Goal: Task Accomplishment & Management: Manage account settings

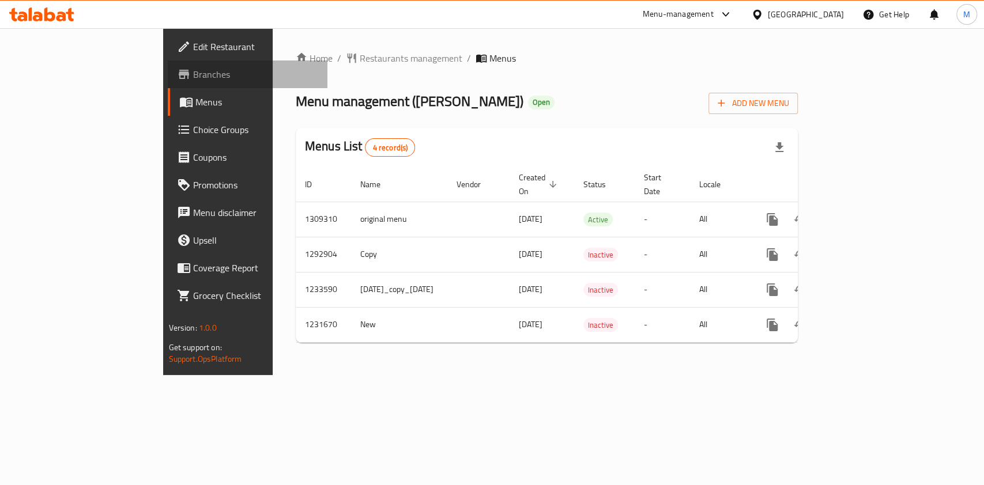
click at [193, 81] on span "Branches" at bounding box center [255, 74] width 125 height 14
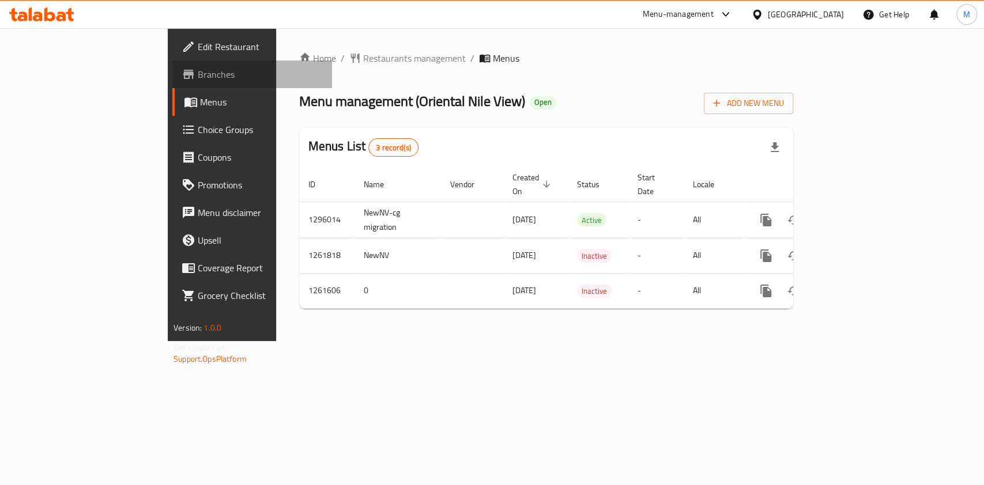
click at [198, 77] on span "Branches" at bounding box center [260, 74] width 125 height 14
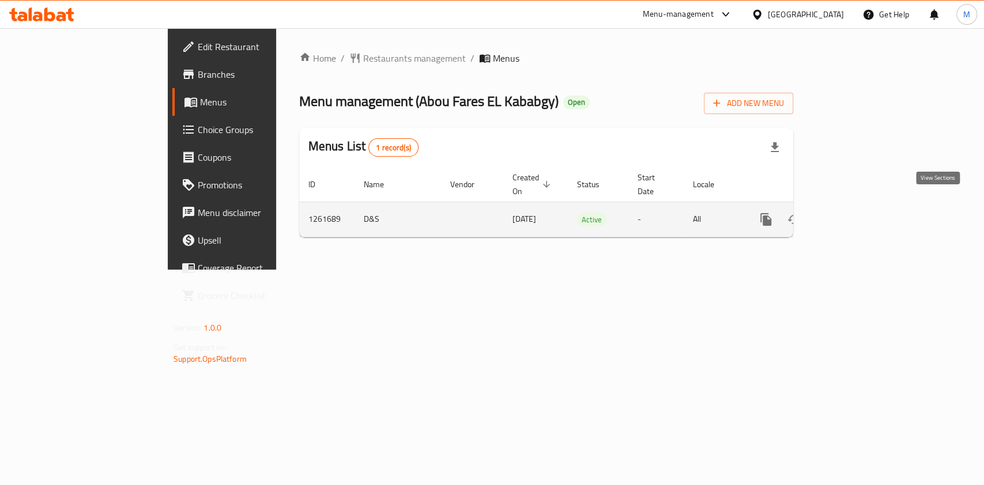
click at [856, 213] on icon "enhanced table" at bounding box center [849, 220] width 14 height 14
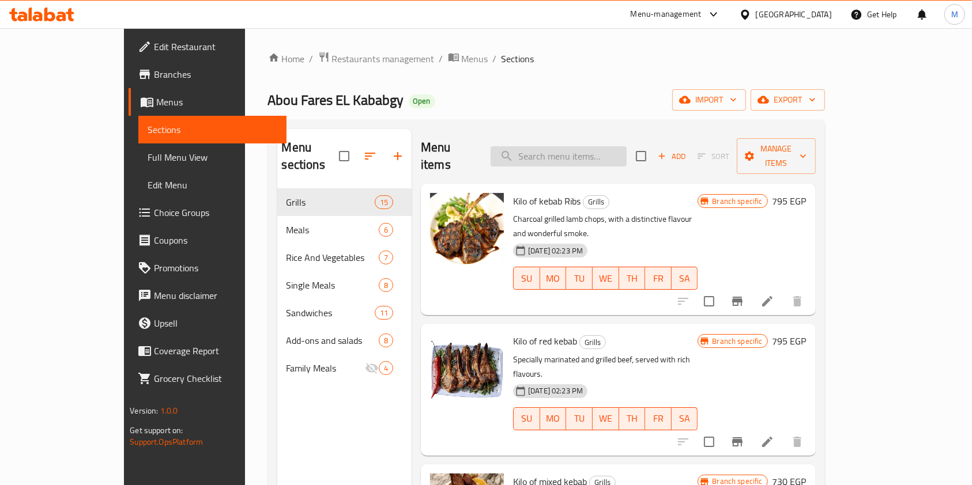
click at [580, 151] on input "search" at bounding box center [559, 156] width 136 height 20
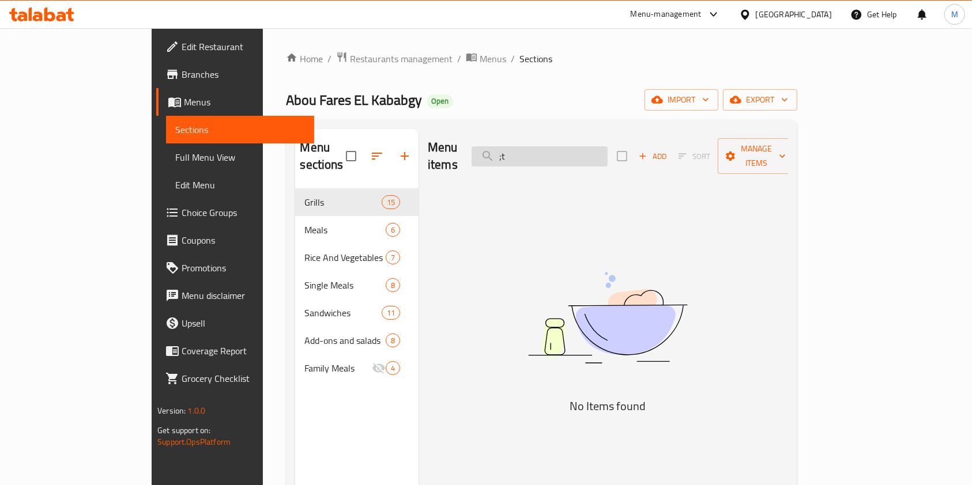
type input ";"
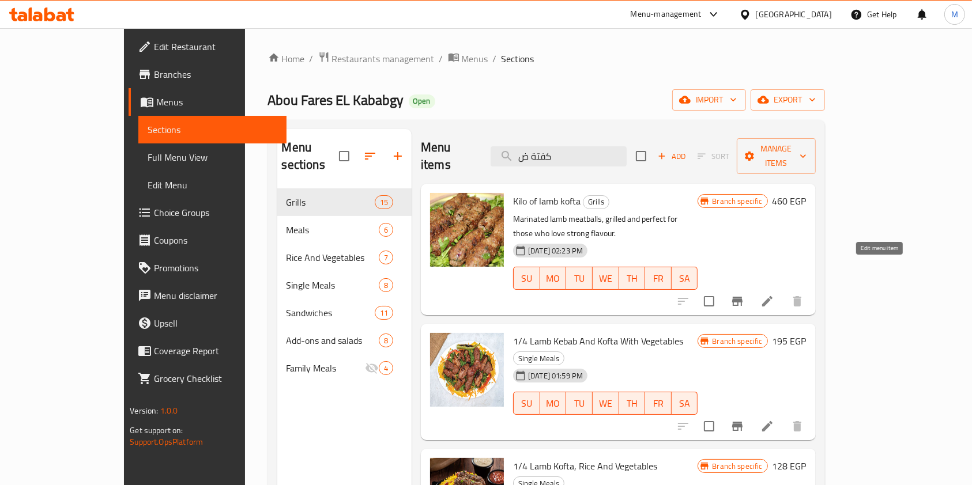
type input "كفتة ض"
click at [774, 295] on icon at bounding box center [767, 302] width 14 height 14
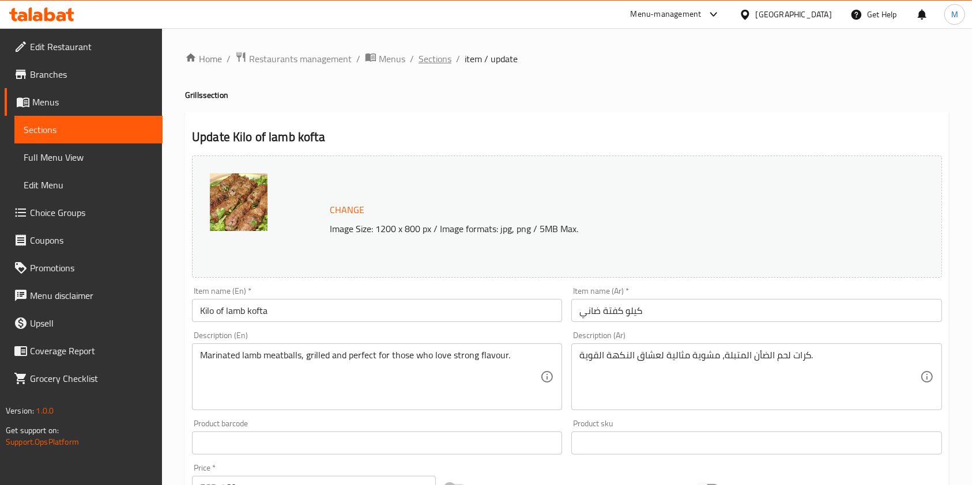
click at [434, 54] on span "Sections" at bounding box center [435, 59] width 33 height 14
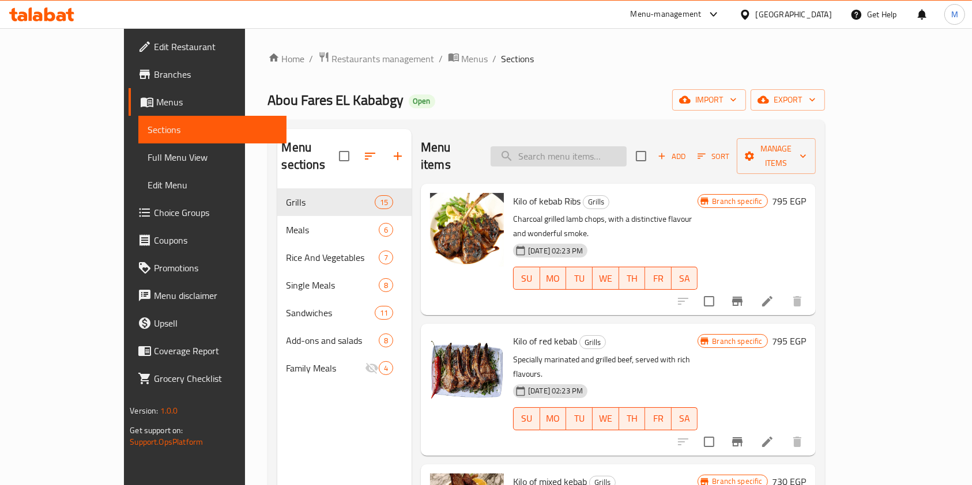
click at [603, 146] on input "search" at bounding box center [559, 156] width 136 height 20
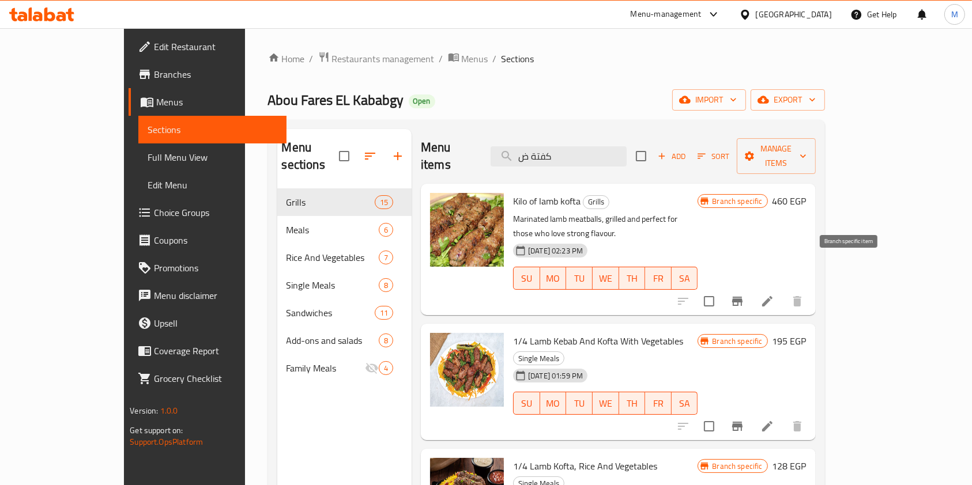
type input "كفتة ض"
click at [751, 288] on button "Branch-specific-item" at bounding box center [738, 302] width 28 height 28
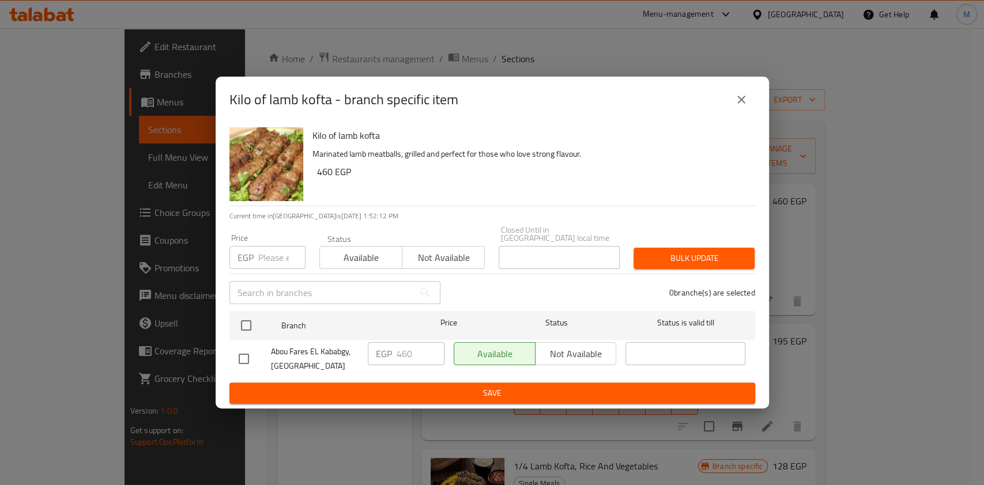
click at [250, 355] on input "checkbox" at bounding box center [244, 359] width 24 height 24
checkbox input "true"
click at [402, 349] on input "460" at bounding box center [421, 353] width 48 height 23
type input "480"
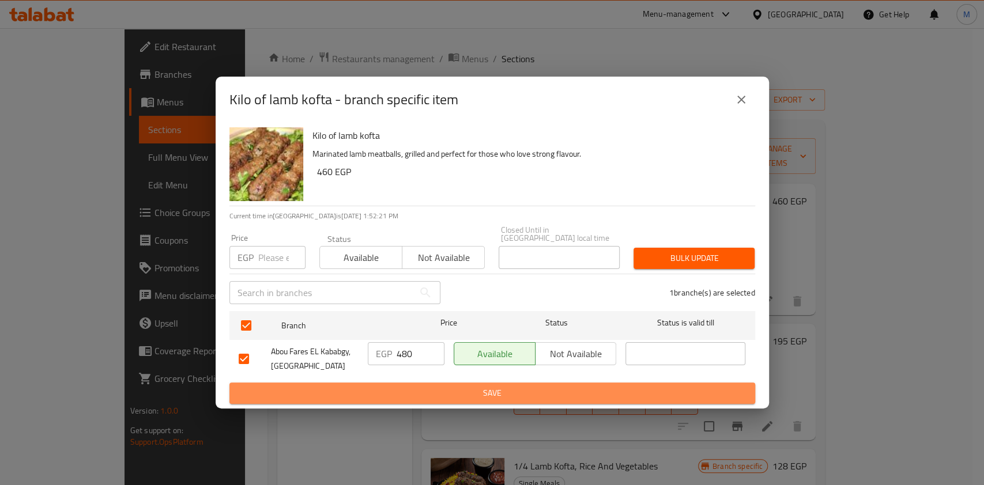
click at [556, 386] on span "Save" at bounding box center [492, 393] width 507 height 14
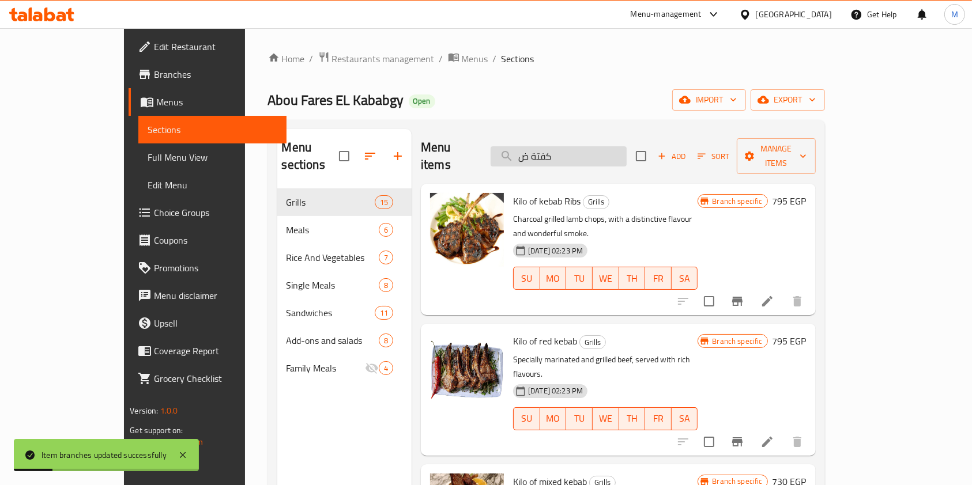
click at [623, 146] on input "كفتة ض" at bounding box center [559, 156] width 136 height 20
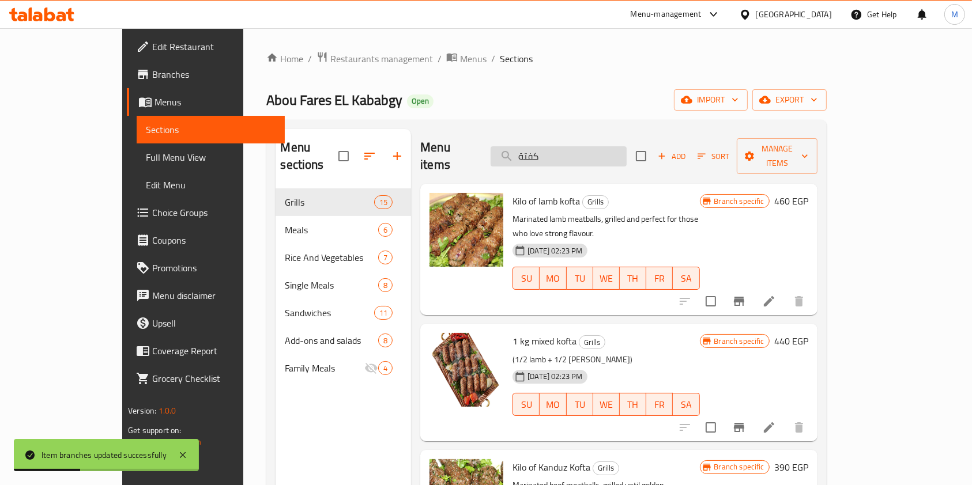
type input "كفتة ض"
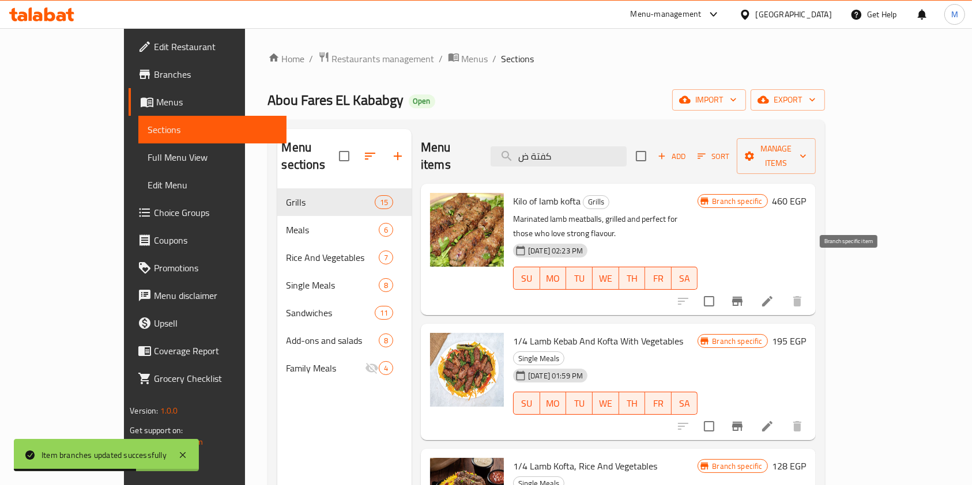
click at [751, 288] on button "Branch-specific-item" at bounding box center [738, 302] width 28 height 28
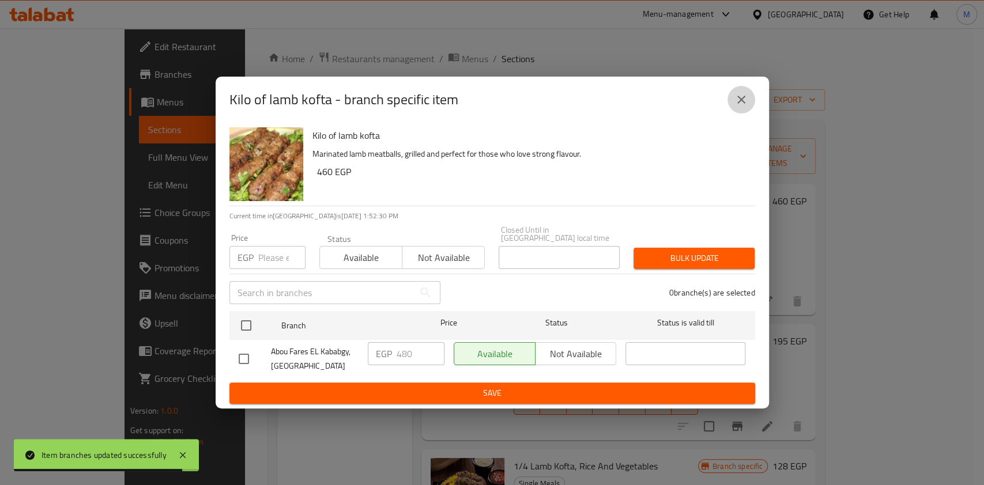
click at [737, 103] on icon "close" at bounding box center [742, 100] width 14 height 14
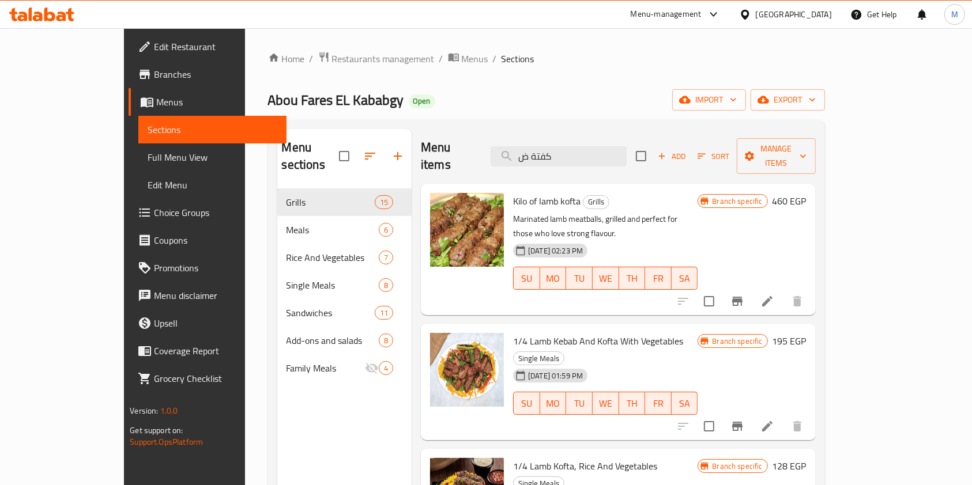
click at [848, 238] on div "Home / Restaurants management / Menus / Sections Abou Fares EL Kababgy Open imp…" at bounding box center [546, 337] width 603 height 619
click at [751, 288] on button "Branch-specific-item" at bounding box center [738, 302] width 28 height 28
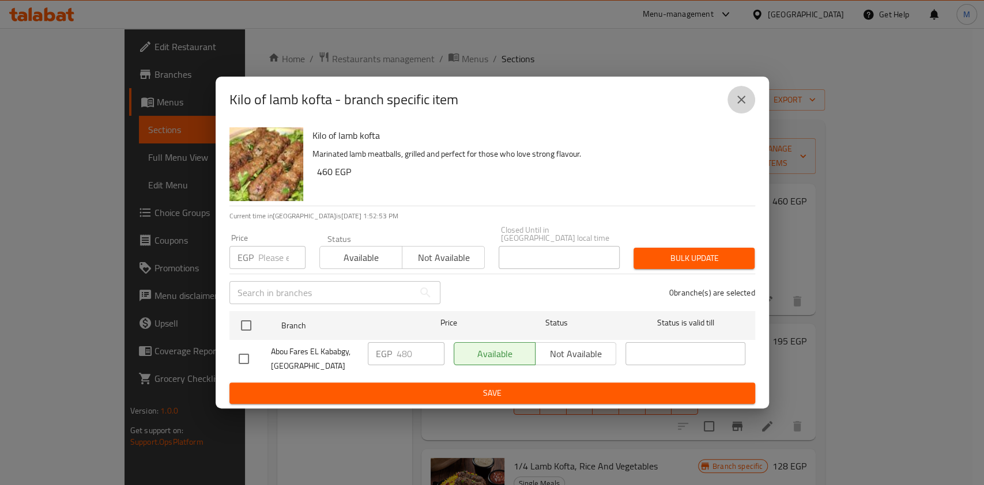
click at [739, 100] on icon "close" at bounding box center [742, 100] width 14 height 14
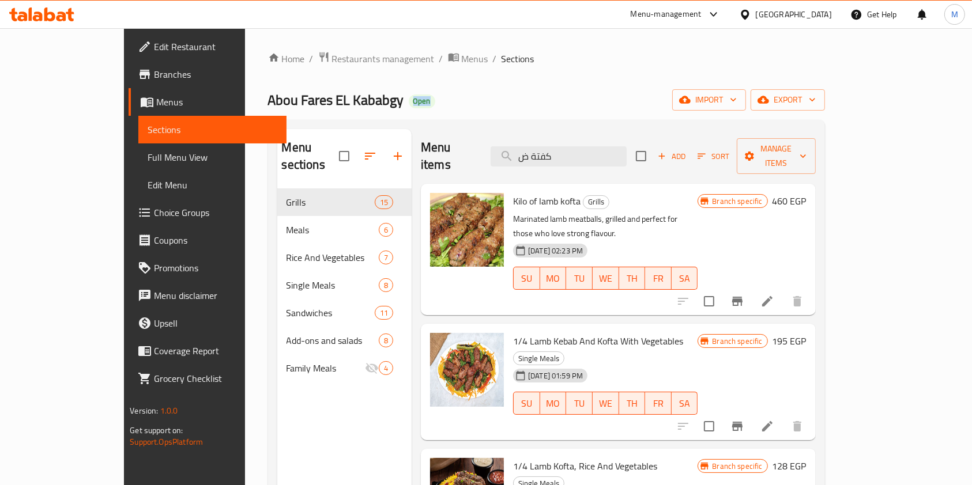
drag, startPoint x: 328, startPoint y: 103, endPoint x: 355, endPoint y: 104, distance: 27.1
click at [355, 104] on div "Abou Fares EL Kababgy Open import export" at bounding box center [546, 99] width 557 height 21
click at [387, 104] on div "Abou Fares EL Kababgy Open import export" at bounding box center [546, 99] width 557 height 21
click at [744, 295] on icon "Branch-specific-item" at bounding box center [738, 302] width 14 height 14
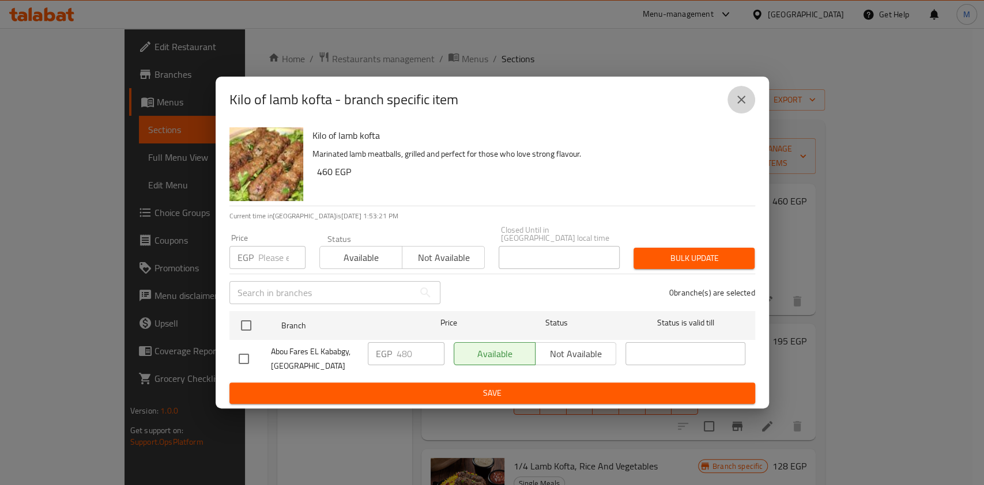
click at [753, 105] on button "close" at bounding box center [742, 100] width 28 height 28
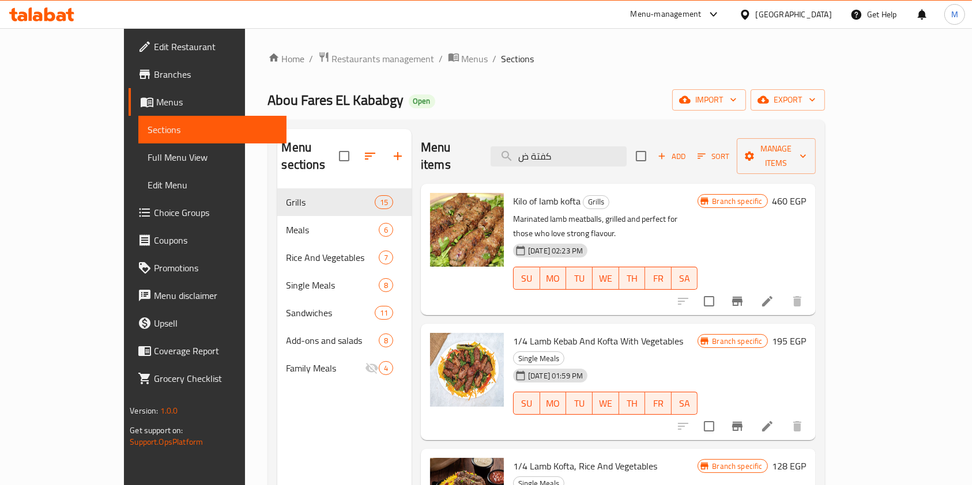
click at [756, 80] on div "Home / Restaurants management / Menus / Sections Abou Fares EL Kababgy Open imp…" at bounding box center [546, 337] width 557 height 573
